Goal: Use online tool/utility: Utilize a website feature to perform a specific function

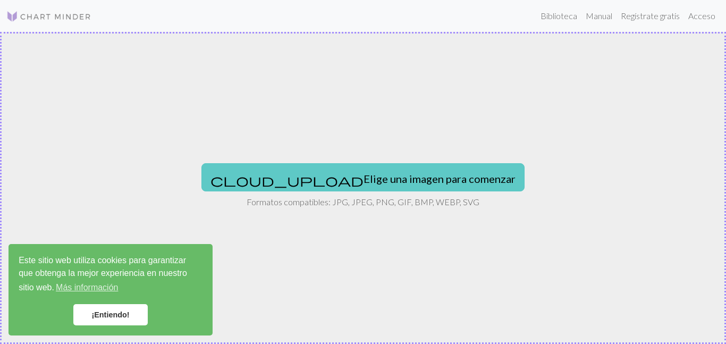
click at [364, 171] on font "Elige una imagen para comenzar" at bounding box center [440, 177] width 152 height 13
type input "C:\fakepath\_.jpeg"
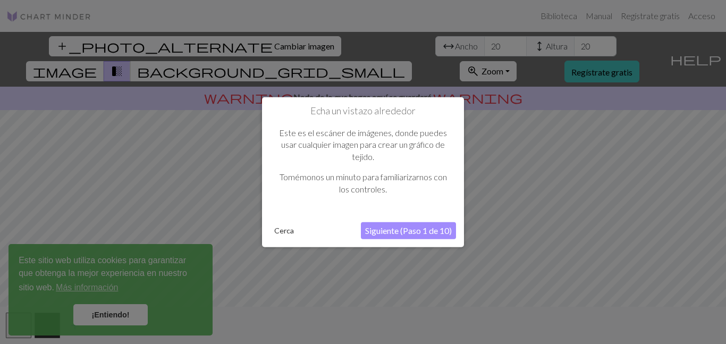
click at [121, 314] on div at bounding box center [363, 172] width 726 height 344
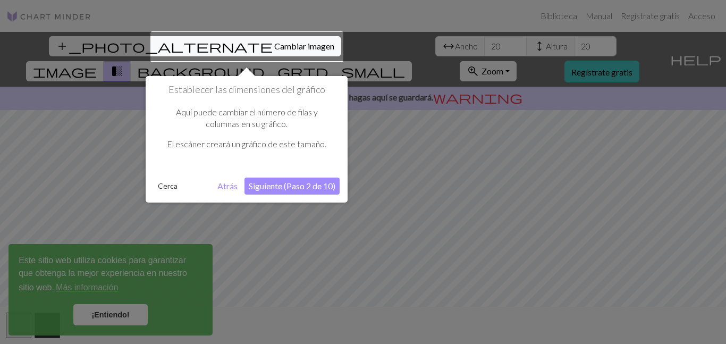
click at [301, 190] on button "Siguiente (Paso 2 de 10)" at bounding box center [292, 186] width 95 height 17
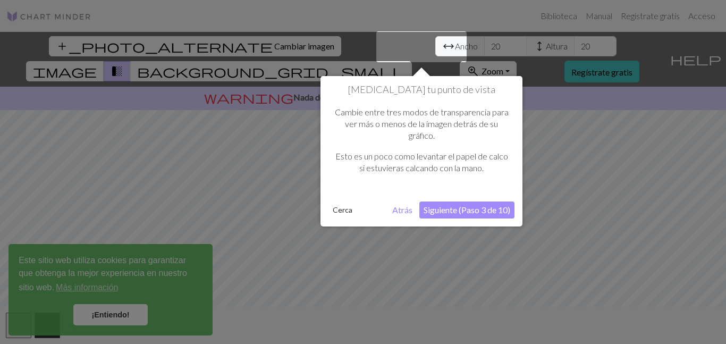
click at [438, 213] on font "Siguiente (Paso 3 de 10)" at bounding box center [467, 210] width 87 height 10
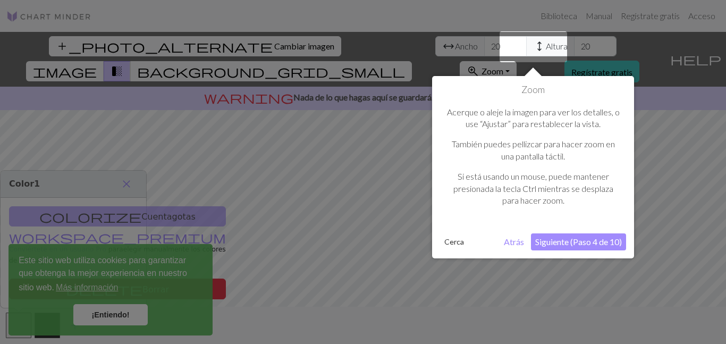
click at [516, 245] on font "Siguiente (Paso 4 de 10)" at bounding box center [579, 242] width 87 height 10
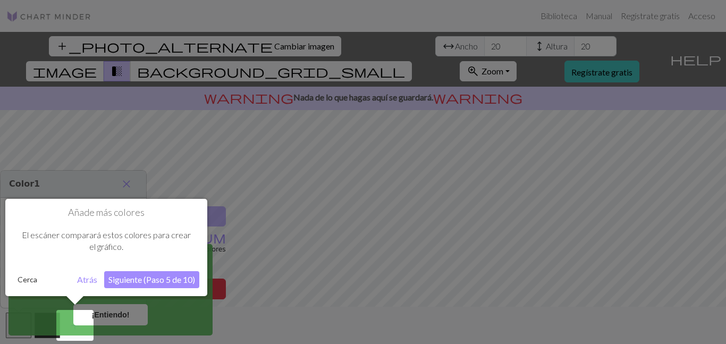
click at [130, 281] on font "Siguiente (Paso 5 de 10)" at bounding box center [151, 279] width 87 height 10
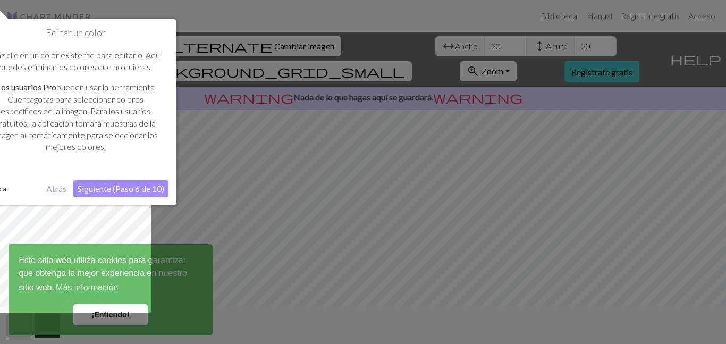
click at [136, 188] on font "Siguiente (Paso 6 de 10)" at bounding box center [121, 188] width 87 height 10
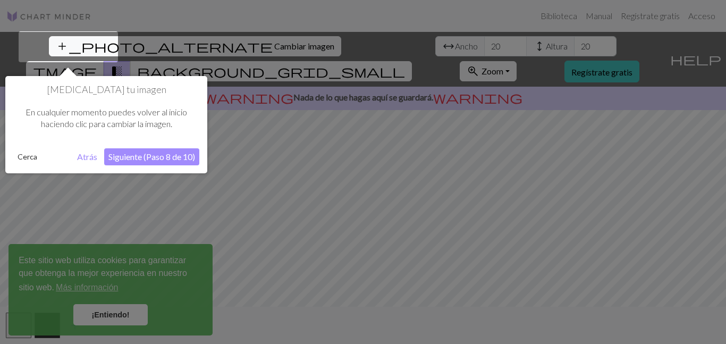
click at [153, 151] on button "Siguiente (Paso 8 de 10)" at bounding box center [151, 156] width 95 height 17
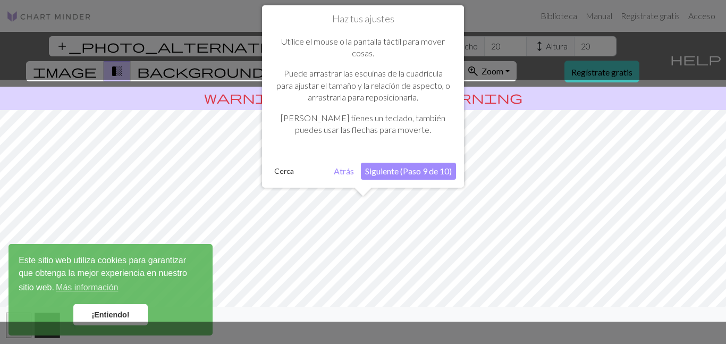
click at [373, 172] on font "Siguiente (Paso 9 de 10)" at bounding box center [408, 171] width 87 height 10
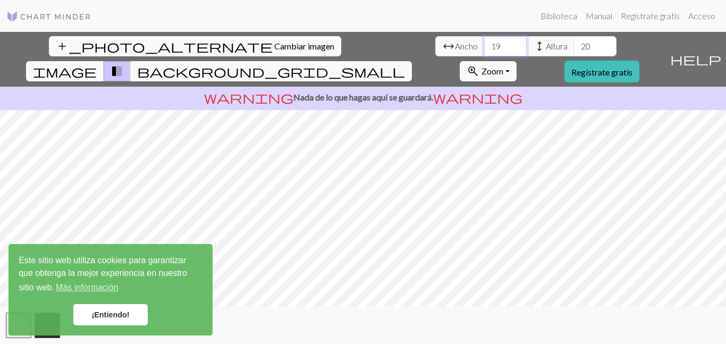
click at [484, 49] on input "19" at bounding box center [505, 46] width 43 height 20
click at [484, 49] on input "18" at bounding box center [505, 46] width 43 height 20
type input "1"
type input "80"
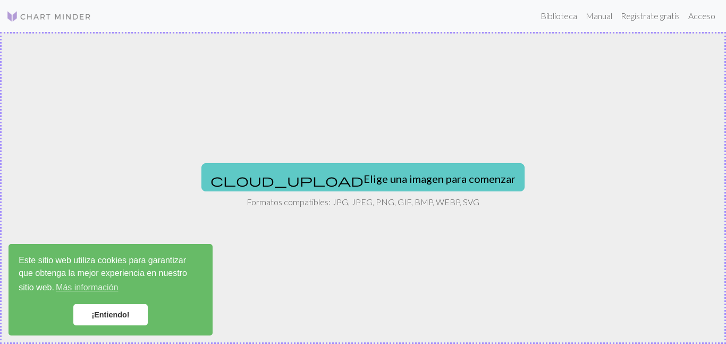
click at [364, 172] on font "Elige una imagen para comenzar" at bounding box center [440, 178] width 152 height 13
type input "C:\fakepath\_.jpeg"
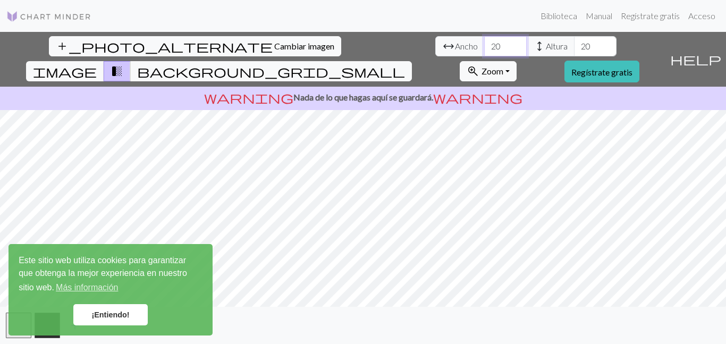
click at [484, 52] on input "20" at bounding box center [505, 46] width 43 height 20
type input "2"
type input "8"
type input "80"
click at [615, 67] on font "Regístrate gratis" at bounding box center [602, 72] width 61 height 10
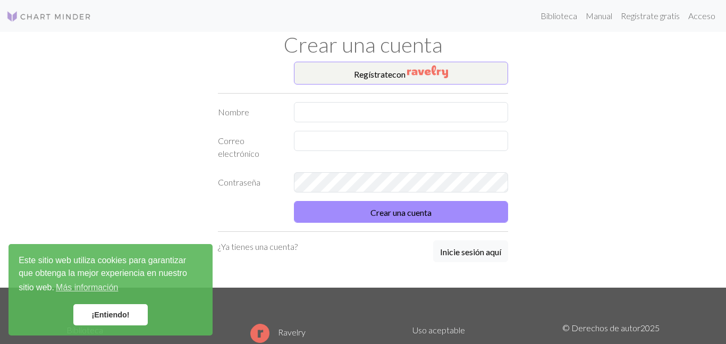
click at [462, 99] on div "Regístrate con Nombre Correo electrónico Contraseña Crear una cuenta ¿Ya tienes…" at bounding box center [363, 175] width 303 height 226
click at [453, 112] on input "text" at bounding box center [401, 112] width 215 height 20
click at [442, 143] on form "Nombre Correo electrónico Contraseña Crear una cuenta" at bounding box center [363, 162] width 290 height 121
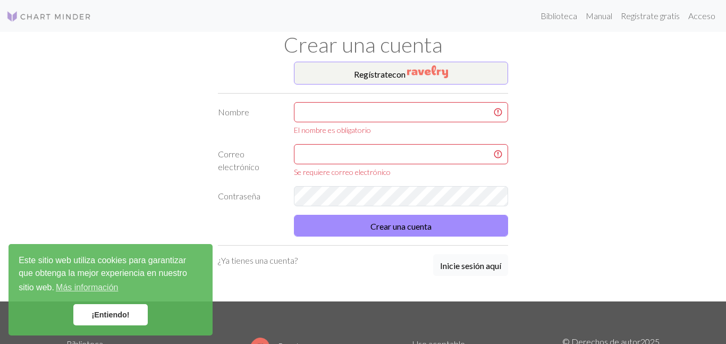
click at [487, 265] on div "Regístrate con Nombre El nombre es obligatorio Correo electrónico Se requiere c…" at bounding box center [363, 182] width 303 height 240
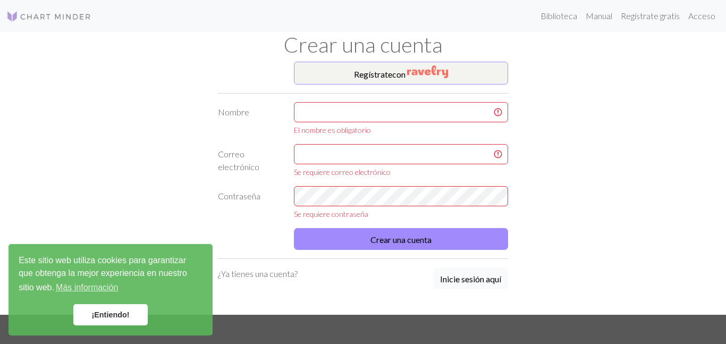
click at [462, 282] on font "Inicie sesión aquí" at bounding box center [470, 279] width 61 height 10
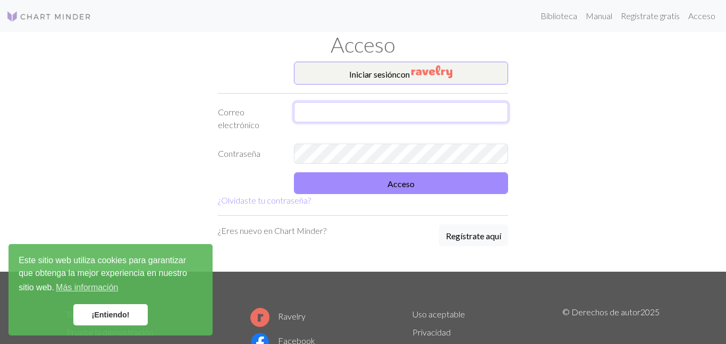
type input "Linamoreno016@gmail.com"
click at [346, 105] on input "Linamoreno016@gmail.com" at bounding box center [401, 112] width 215 height 20
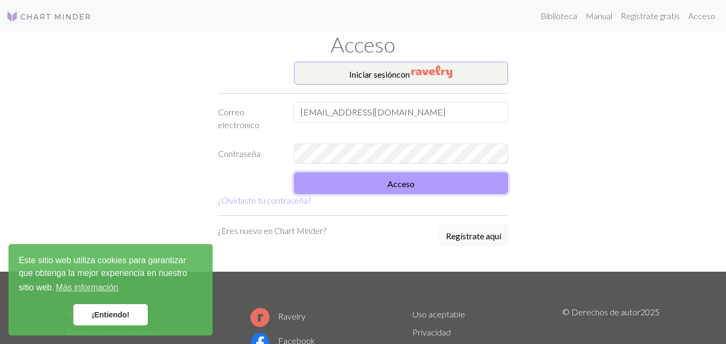
click at [331, 185] on button "Acceso" at bounding box center [401, 183] width 215 height 22
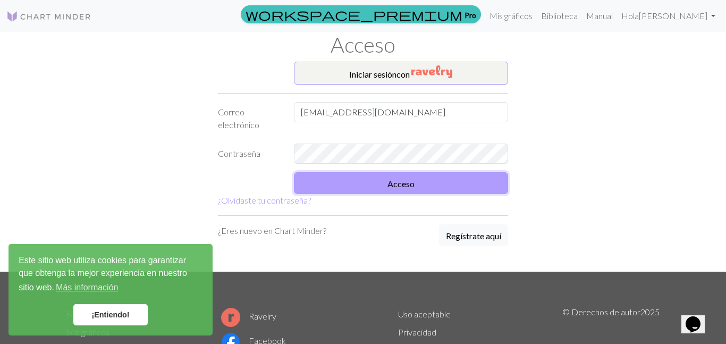
click at [364, 188] on button "Acceso" at bounding box center [401, 183] width 215 height 22
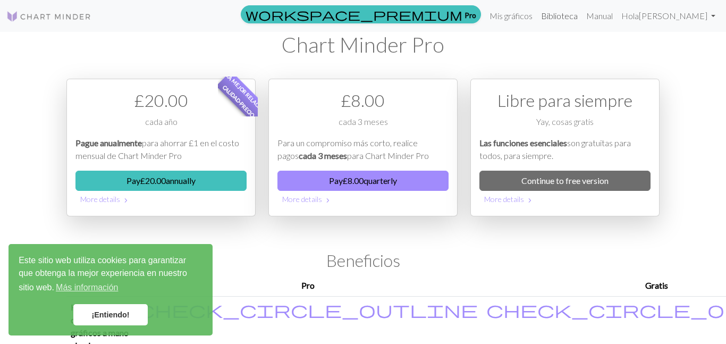
click at [569, 22] on link "Biblioteca" at bounding box center [559, 15] width 45 height 21
click at [529, 21] on link "Mis gráficos" at bounding box center [512, 15] width 52 height 21
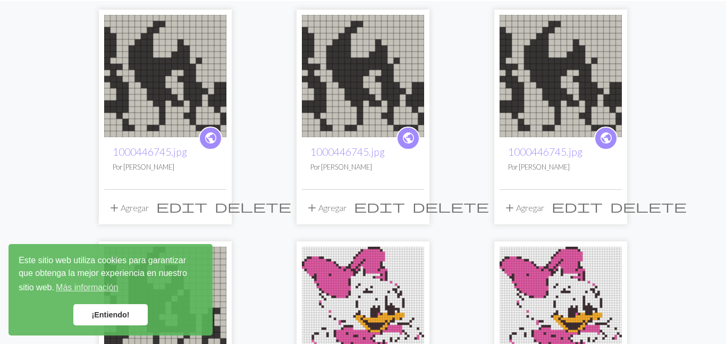
scroll to position [128, 0]
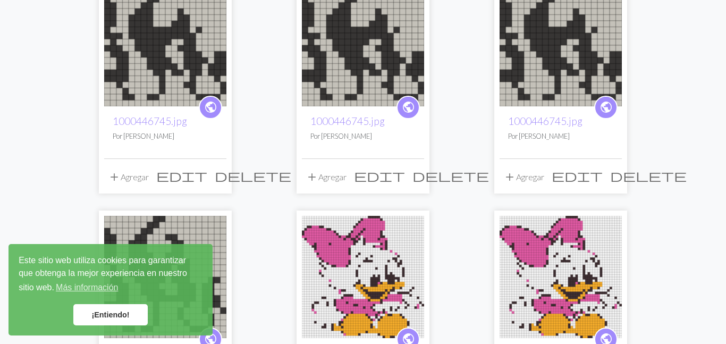
click at [131, 81] on img at bounding box center [165, 45] width 122 height 122
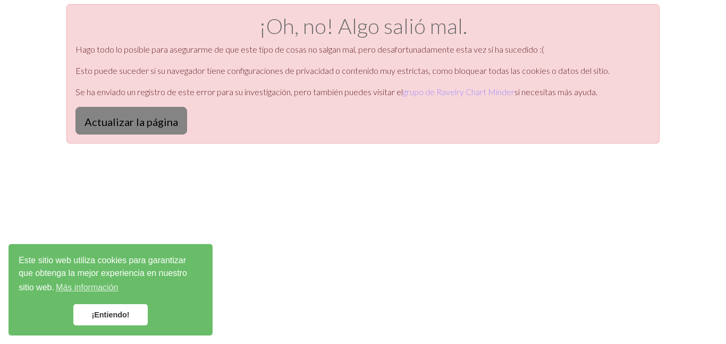
click at [138, 118] on font "Actualizar la página" at bounding box center [132, 121] width 94 height 13
